Goal: Task Accomplishment & Management: Manage account settings

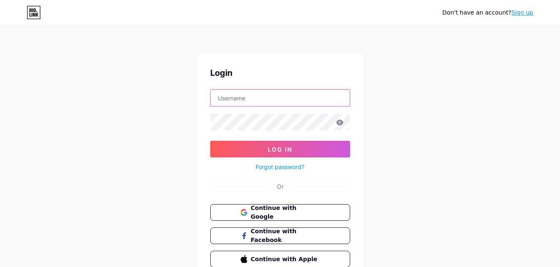
type input "[EMAIL_ADDRESS][DOMAIN_NAME]"
click at [341, 120] on icon at bounding box center [339, 121] width 7 height 5
click at [339, 124] on icon at bounding box center [339, 121] width 7 height 5
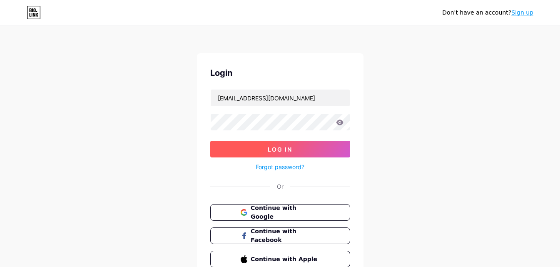
click at [319, 144] on button "Log In" at bounding box center [280, 149] width 140 height 17
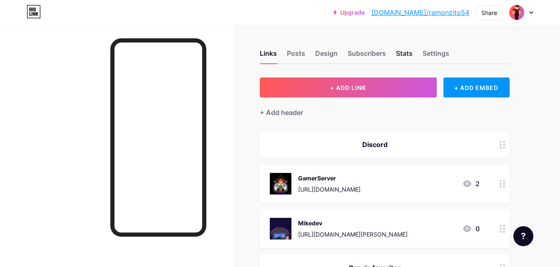
click at [406, 55] on div "Stats" at bounding box center [404, 55] width 17 height 15
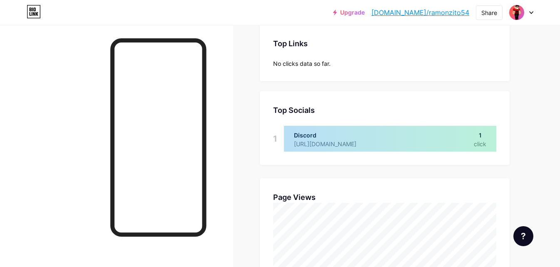
scroll to position [42, 0]
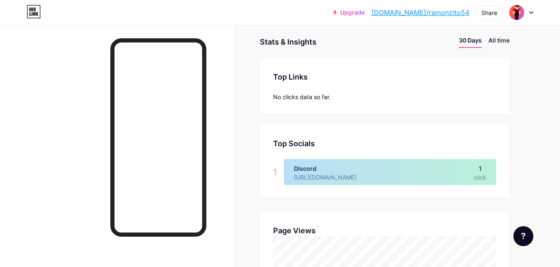
click at [495, 38] on li "All time" at bounding box center [498, 42] width 21 height 12
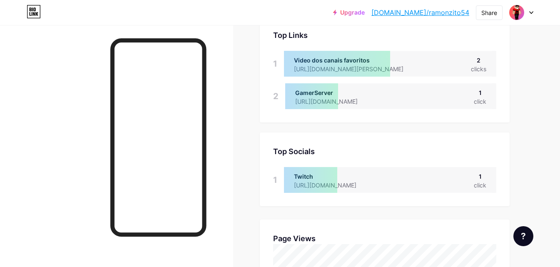
scroll to position [0, 0]
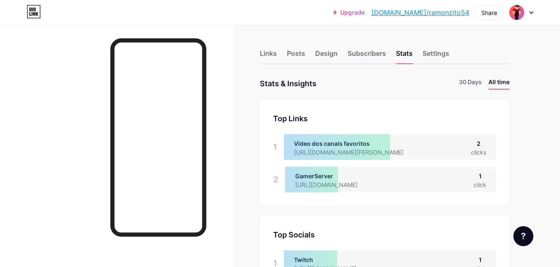
click at [417, 141] on div "Video dos canais favoritos" at bounding box center [355, 143] width 123 height 9
click at [272, 53] on div "Links" at bounding box center [268, 55] width 17 height 15
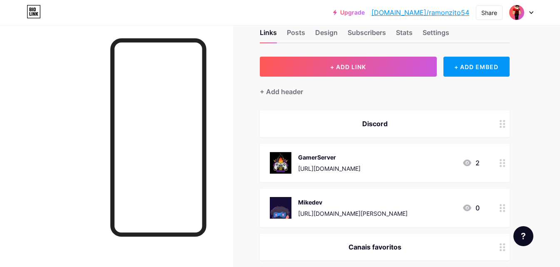
scroll to position [42, 0]
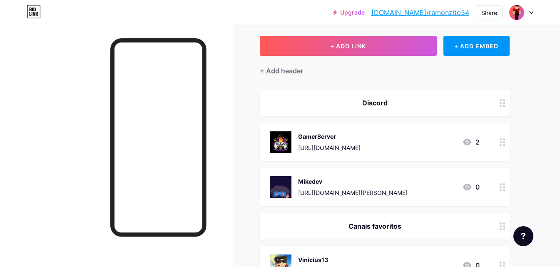
click at [469, 141] on icon at bounding box center [467, 142] width 8 height 7
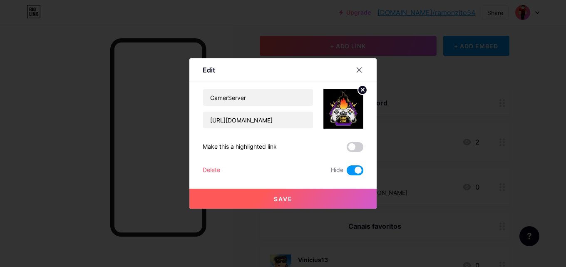
click at [361, 169] on span at bounding box center [355, 170] width 17 height 10
click at [347, 172] on input "checkbox" at bounding box center [347, 172] width 0 height 0
click at [361, 170] on span at bounding box center [355, 170] width 17 height 10
click at [347, 172] on input "checkbox" at bounding box center [347, 172] width 0 height 0
click at [361, 167] on span at bounding box center [355, 170] width 17 height 10
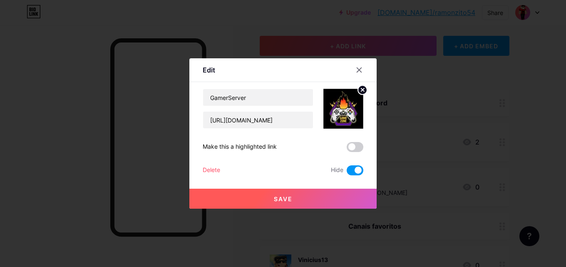
click at [347, 172] on input "checkbox" at bounding box center [347, 172] width 0 height 0
click at [355, 198] on button "Save" at bounding box center [282, 199] width 187 height 20
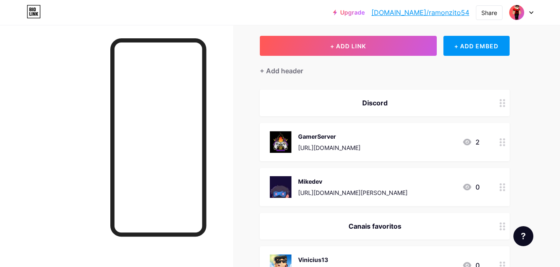
click at [410, 140] on div "GamerServer [URL][DOMAIN_NAME] 2" at bounding box center [375, 142] width 210 height 22
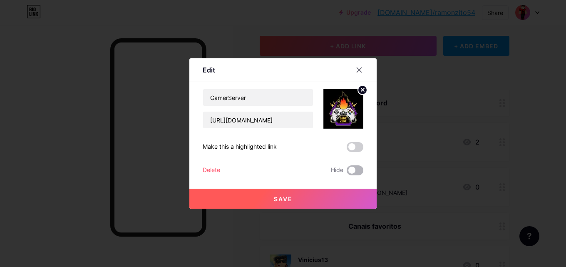
click at [351, 168] on span at bounding box center [355, 170] width 17 height 10
click at [347, 172] on input "checkbox" at bounding box center [347, 172] width 0 height 0
click at [351, 192] on button "Save" at bounding box center [282, 199] width 187 height 20
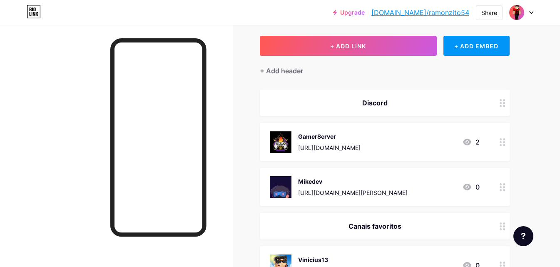
click at [361, 139] on div "GamerServer" at bounding box center [329, 136] width 62 height 9
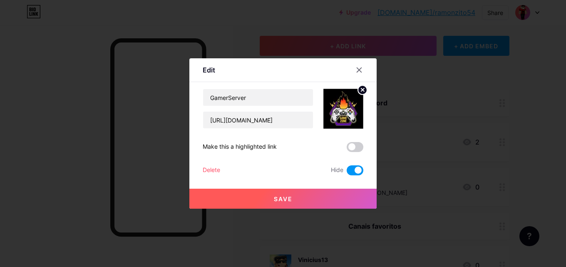
click at [362, 171] on span at bounding box center [355, 170] width 17 height 10
click at [347, 172] on input "checkbox" at bounding box center [347, 172] width 0 height 0
click at [356, 148] on span at bounding box center [355, 147] width 17 height 10
click at [347, 149] on input "checkbox" at bounding box center [347, 149] width 0 height 0
click at [348, 188] on div "Save" at bounding box center [282, 191] width 187 height 33
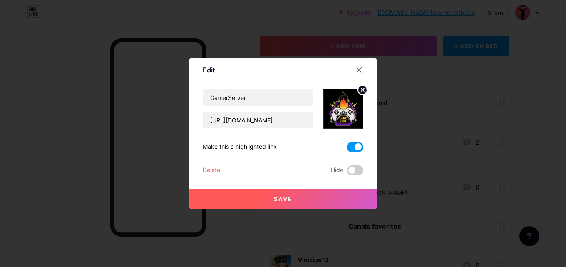
click at [348, 193] on button "Save" at bounding box center [282, 199] width 187 height 20
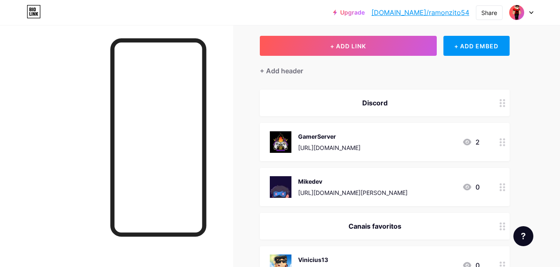
click at [450, 142] on div "GamerServer [URL][DOMAIN_NAME] 2" at bounding box center [375, 142] width 210 height 22
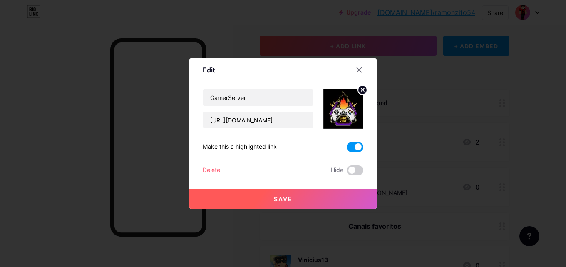
click at [360, 144] on span at bounding box center [355, 147] width 17 height 10
click at [347, 149] on input "checkbox" at bounding box center [347, 149] width 0 height 0
click at [356, 171] on span at bounding box center [355, 170] width 17 height 10
click at [347, 172] on input "checkbox" at bounding box center [347, 172] width 0 height 0
click at [328, 193] on button "Save" at bounding box center [282, 199] width 187 height 20
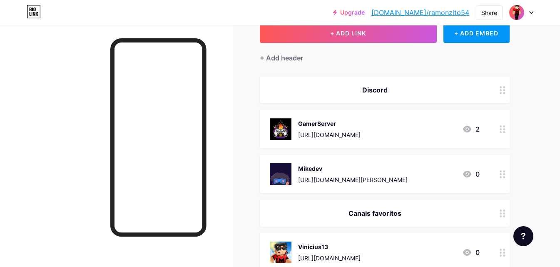
scroll to position [0, 0]
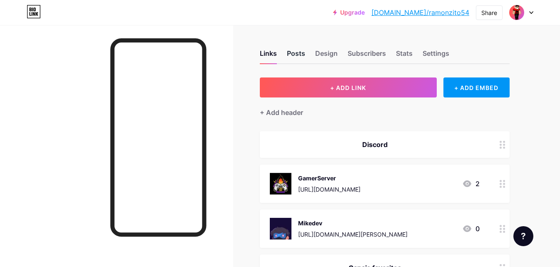
click at [297, 55] on div "Posts" at bounding box center [296, 55] width 18 height 15
click at [274, 54] on div "Links" at bounding box center [268, 55] width 17 height 15
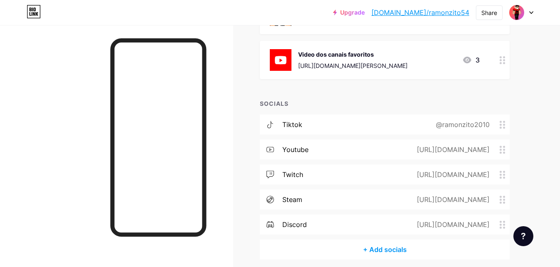
scroll to position [460, 0]
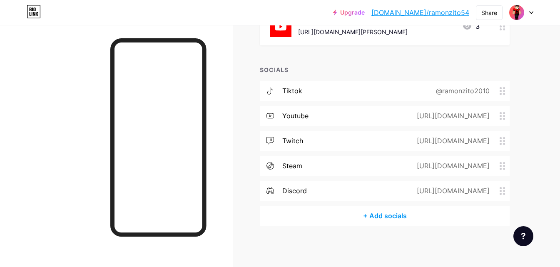
click at [478, 189] on div "[URL][DOMAIN_NAME]" at bounding box center [451, 191] width 96 height 10
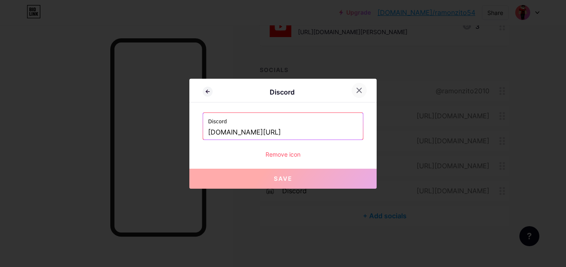
click at [366, 92] on div at bounding box center [364, 90] width 25 height 15
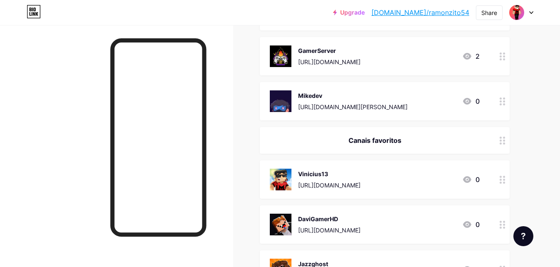
scroll to position [0, 0]
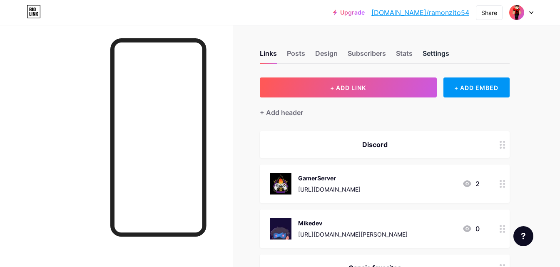
click at [424, 58] on div "Settings" at bounding box center [436, 55] width 27 height 15
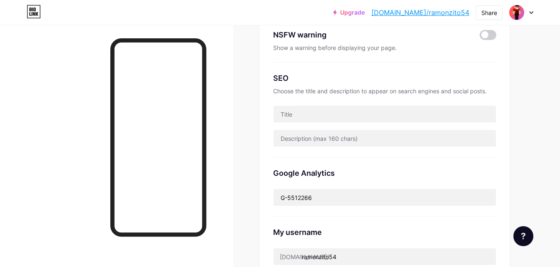
scroll to position [16, 0]
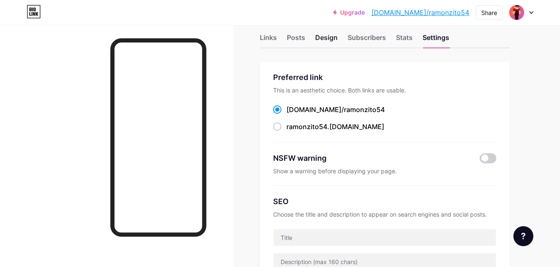
click at [331, 41] on div "Design" at bounding box center [326, 39] width 22 height 15
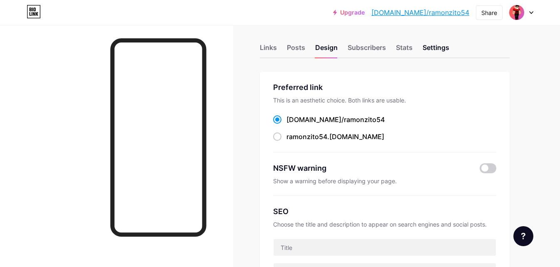
scroll to position [0, 0]
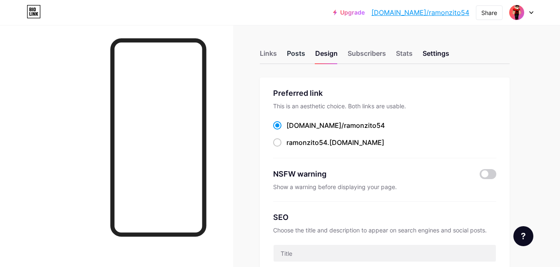
click at [292, 53] on div "Posts" at bounding box center [296, 55] width 18 height 15
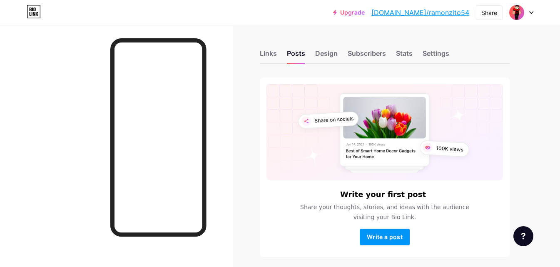
click at [313, 55] on div "Links Posts Design Subscribers Stats Settings" at bounding box center [385, 49] width 250 height 29
click at [328, 60] on div "Design" at bounding box center [326, 55] width 22 height 15
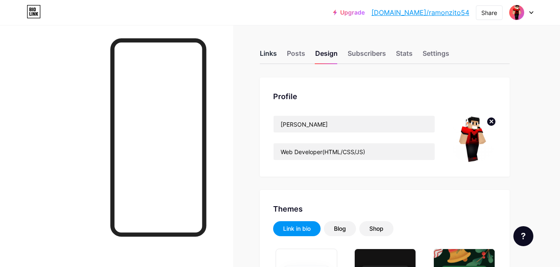
click at [266, 53] on div "Links" at bounding box center [268, 55] width 17 height 15
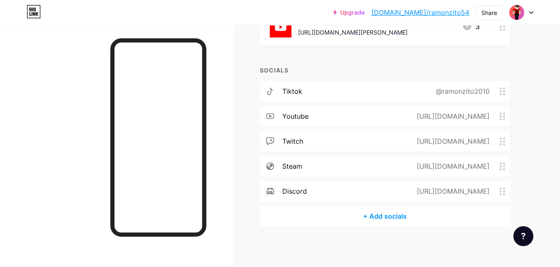
scroll to position [460, 0]
click at [506, 190] on span at bounding box center [505, 191] width 10 height 8
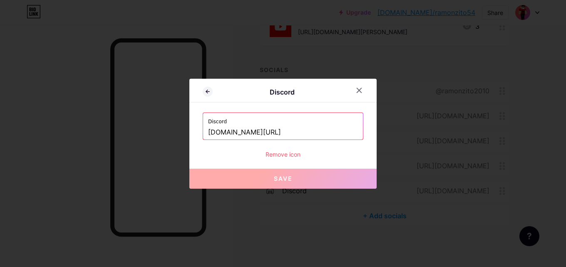
click at [284, 154] on div "Remove icon" at bounding box center [283, 154] width 161 height 9
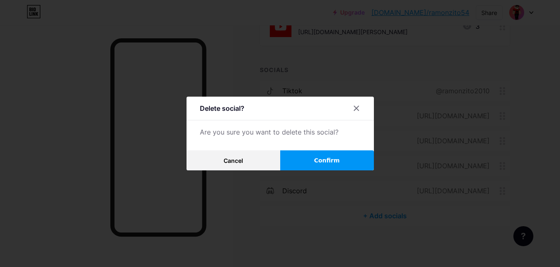
click at [319, 159] on span "Confirm" at bounding box center [327, 160] width 26 height 9
